Goal: Information Seeking & Learning: Learn about a topic

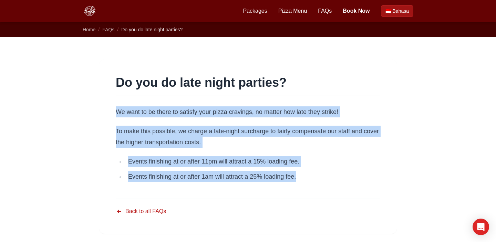
drag, startPoint x: 305, startPoint y: 179, endPoint x: 97, endPoint y: 98, distance: 223.6
click at [97, 98] on div "Do you do late night parties? We want to be there to satisfy your pizza craving…" at bounding box center [248, 146] width 309 height 197
copy div "We want to be there to satisfy your pizza cravings, no matter how late they str…"
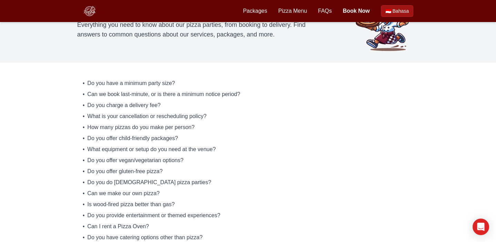
scroll to position [71, 0]
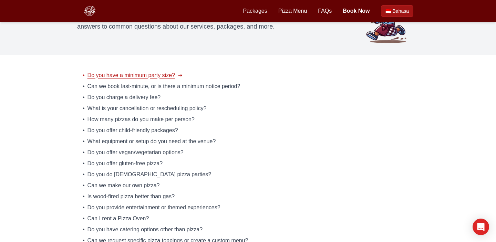
click at [159, 75] on span "Do you have a minimum party size?" at bounding box center [132, 75] width 88 height 8
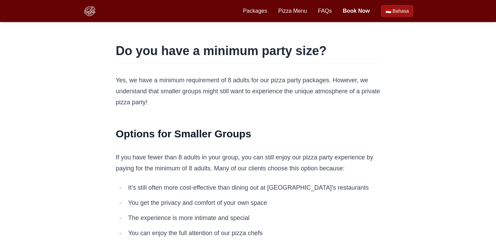
scroll to position [32, 0]
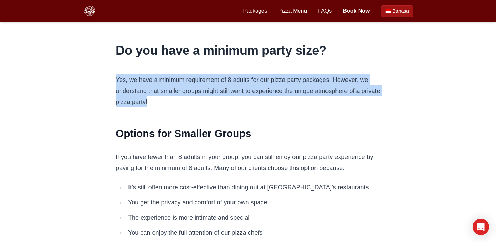
drag, startPoint x: 161, startPoint y: 102, endPoint x: 104, endPoint y: 85, distance: 60.2
click at [104, 85] on article "Do you have a minimum party size? Yes, we have a minimum requirement of 8 adult…" at bounding box center [248, 202] width 298 height 350
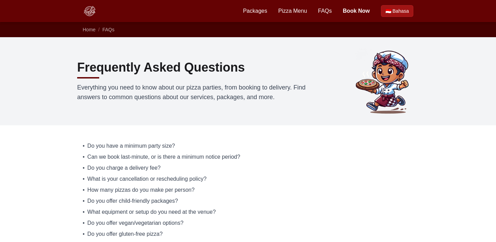
scroll to position [71, 0]
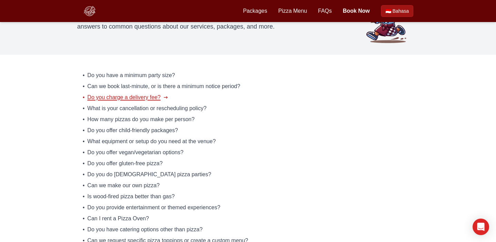
click at [109, 96] on span "Do you charge a delivery fee?" at bounding box center [124, 97] width 73 height 8
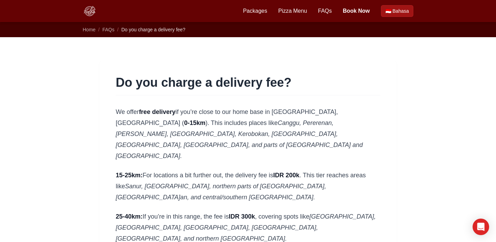
click at [88, 7] on img at bounding box center [90, 11] width 14 height 14
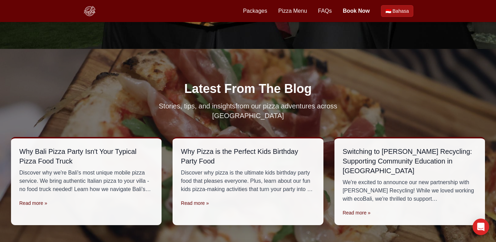
scroll to position [1316, 0]
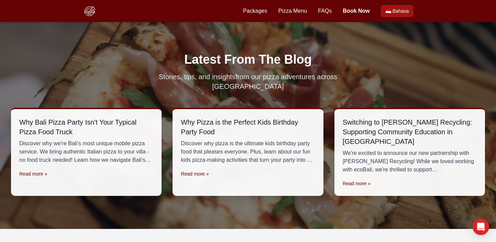
click at [352, 191] on div at bounding box center [248, 125] width 496 height 210
